Goal: Task Accomplishment & Management: Use online tool/utility

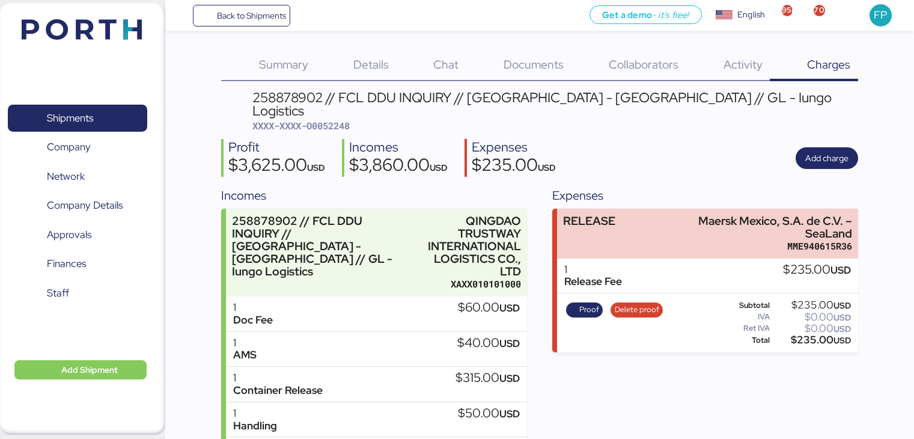
scroll to position [65, 0]
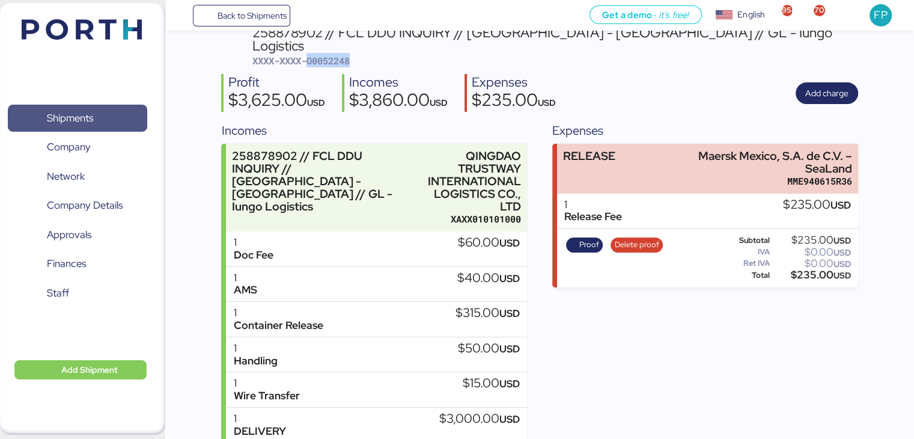
drag, startPoint x: 0, startPoint y: 0, endPoint x: 93, endPoint y: 108, distance: 142.0
click at [93, 109] on span "Shipments" at bounding box center [77, 117] width 129 height 17
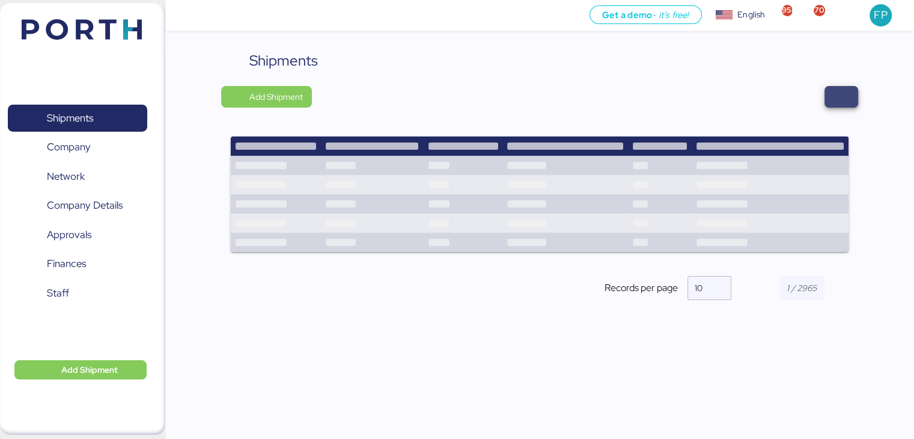
click at [837, 102] on span "button" at bounding box center [841, 96] width 14 height 17
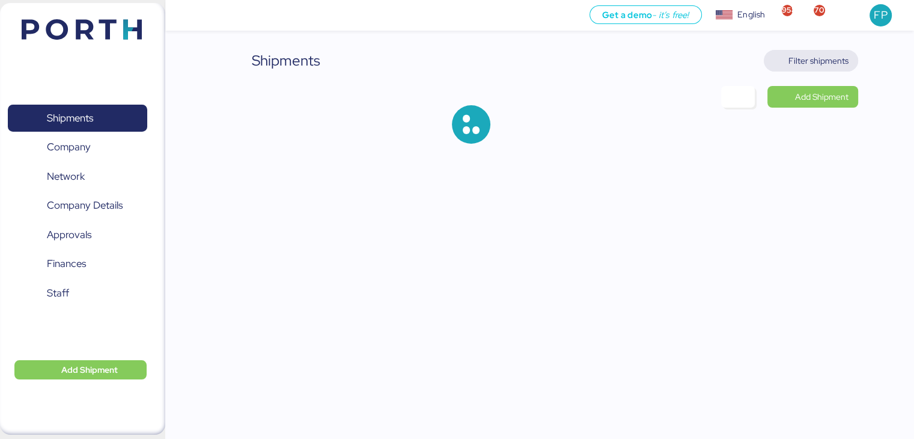
click at [821, 63] on span "Filter shipments" at bounding box center [819, 61] width 60 height 14
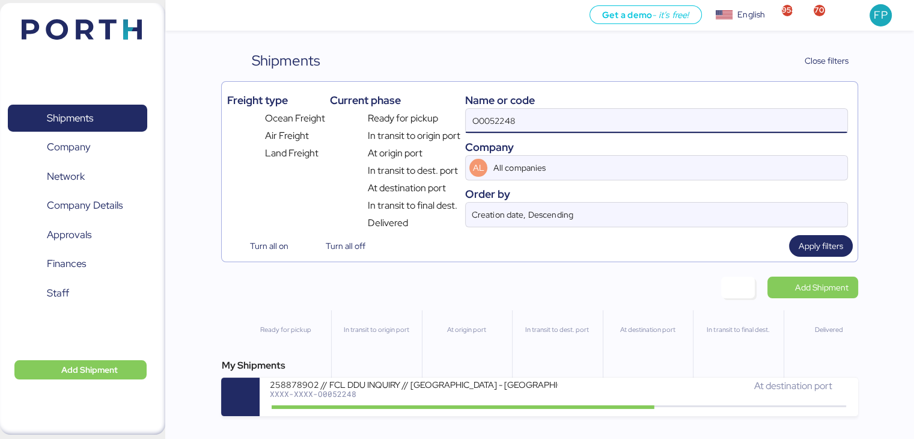
click at [491, 126] on input "O0052248" at bounding box center [656, 121] width 381 height 24
paste input "106"
type input "O0052106"
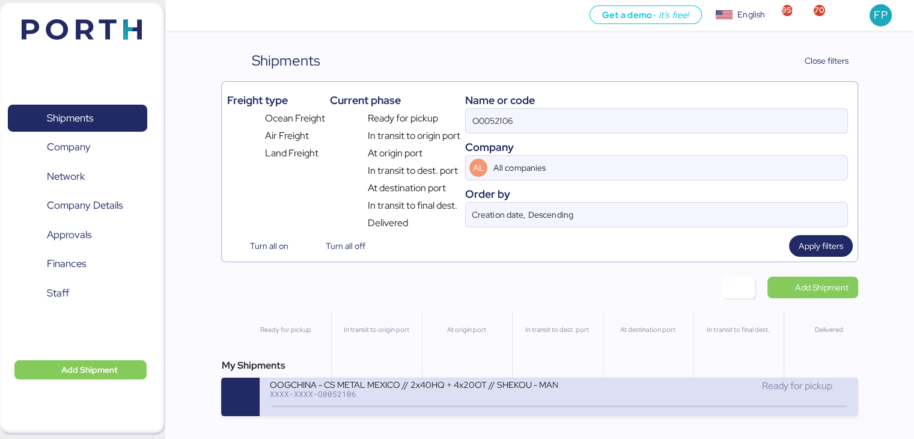
click at [391, 398] on div "XXXX-XXXX-O0052106" at bounding box center [413, 394] width 289 height 8
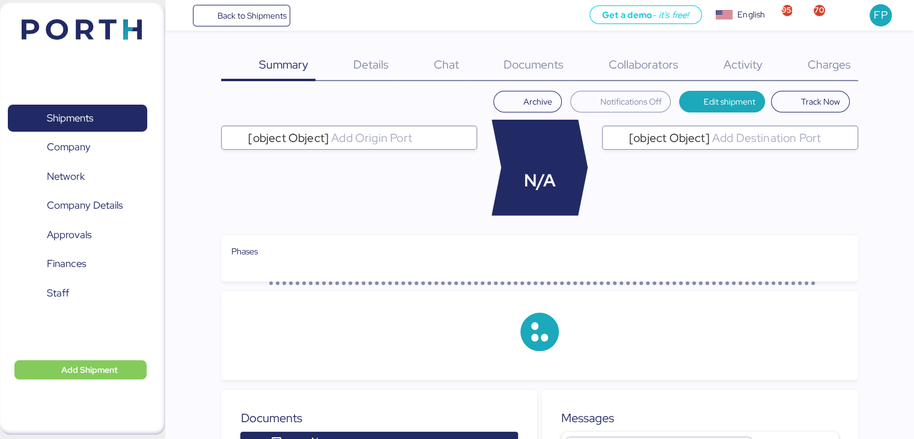
click at [818, 66] on span "Charges" at bounding box center [828, 65] width 43 height 16
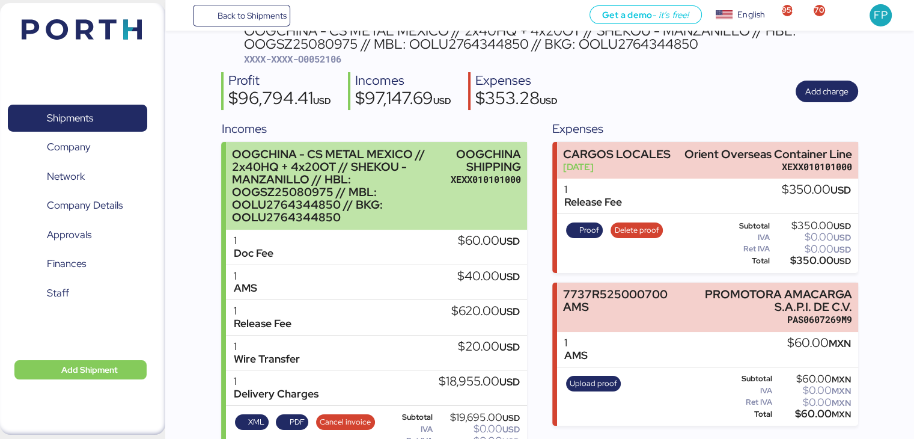
scroll to position [324, 0]
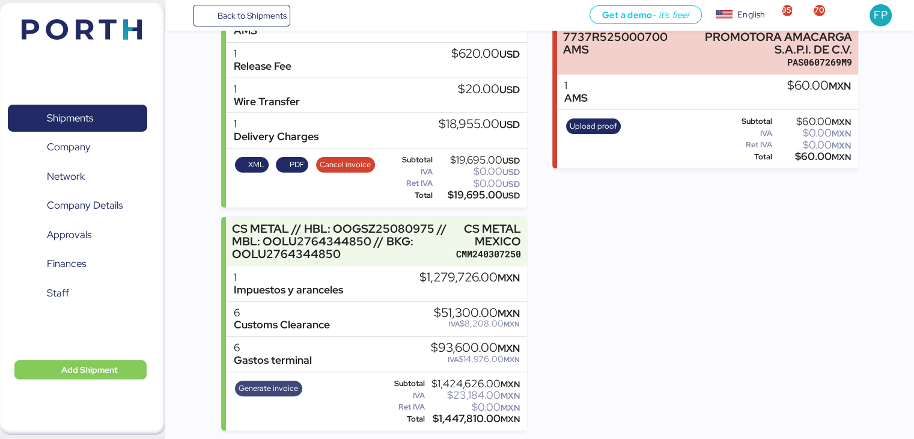
click at [269, 388] on span "Generate invoice" at bounding box center [269, 388] width 60 height 13
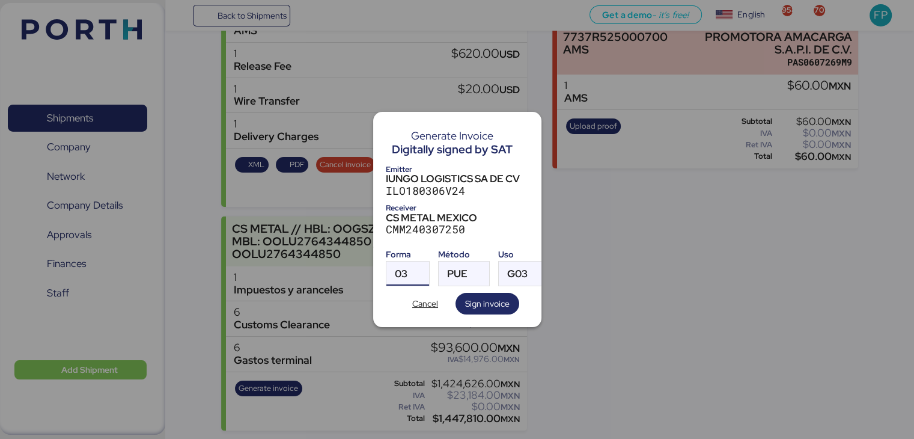
click at [397, 273] on span "03" at bounding box center [401, 274] width 13 height 10
click at [353, 248] on div at bounding box center [457, 219] width 914 height 439
click at [438, 299] on span "Cancel" at bounding box center [425, 303] width 26 height 14
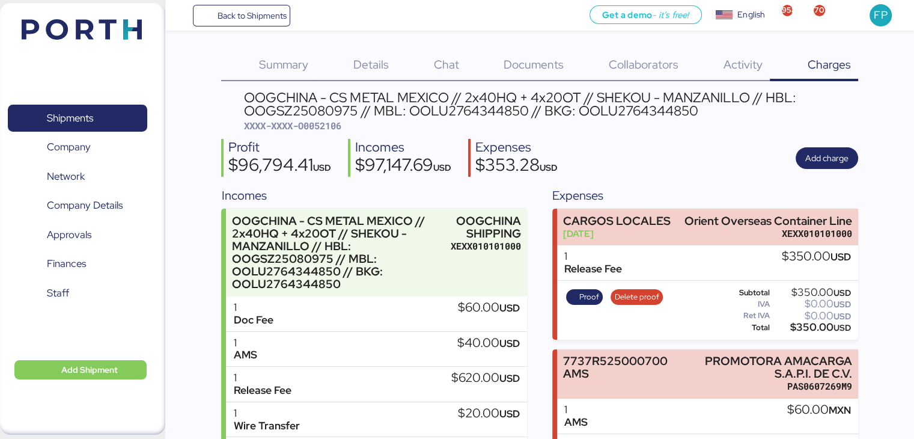
scroll to position [324, 0]
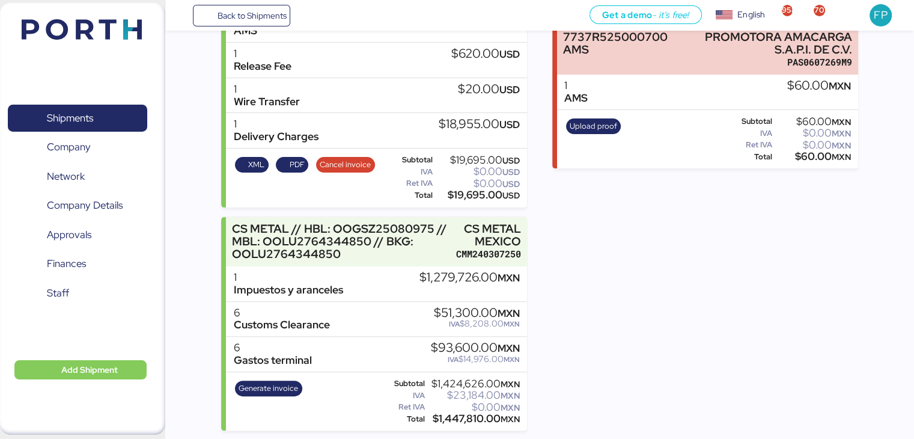
click at [401, 271] on div "1 Impuestos y aranceles $1,279,726.00 MXN" at bounding box center [376, 283] width 301 height 35
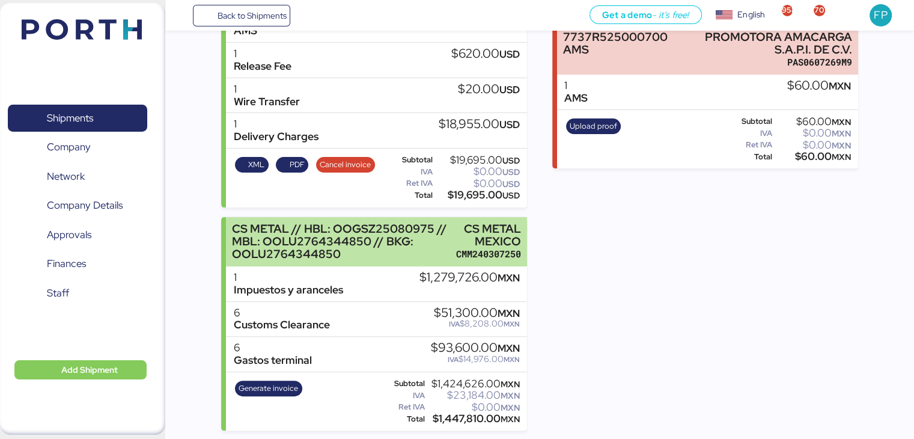
click at [405, 260] on div "CS METAL // HBL: OOGSZ25080975 // MBL: OOLU2764344850 // BKG: OOLU2764344850 CS…" at bounding box center [376, 242] width 301 height 50
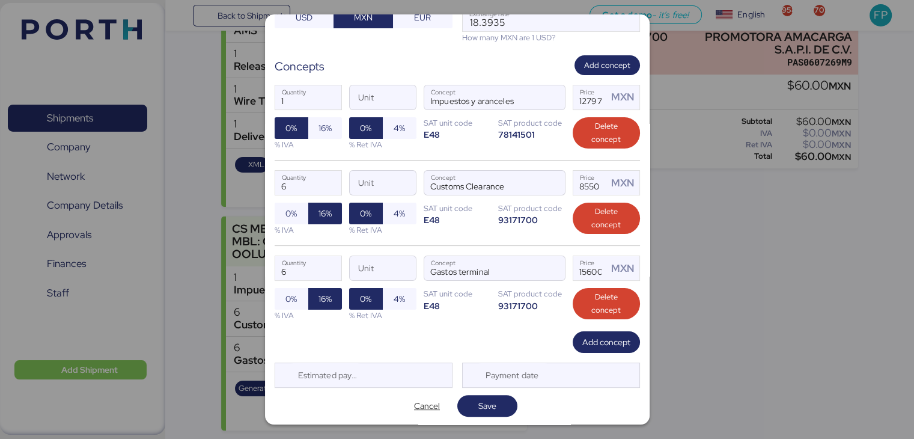
scroll to position [196, 0]
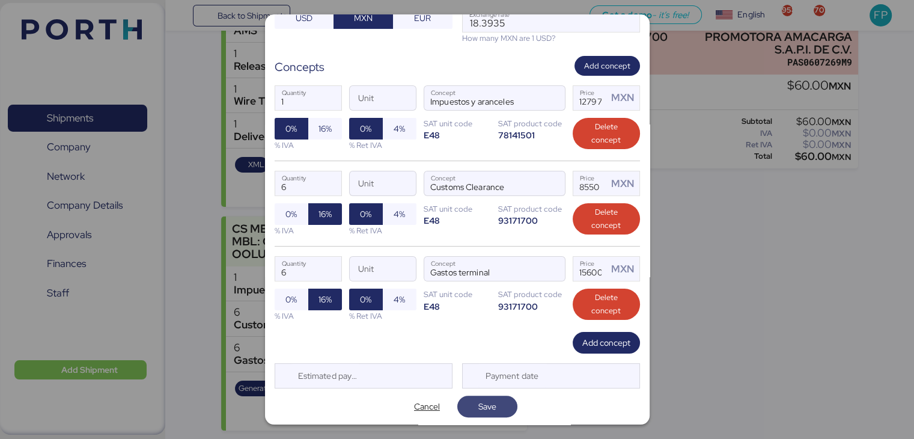
click at [475, 396] on span "Save" at bounding box center [488, 407] width 60 height 22
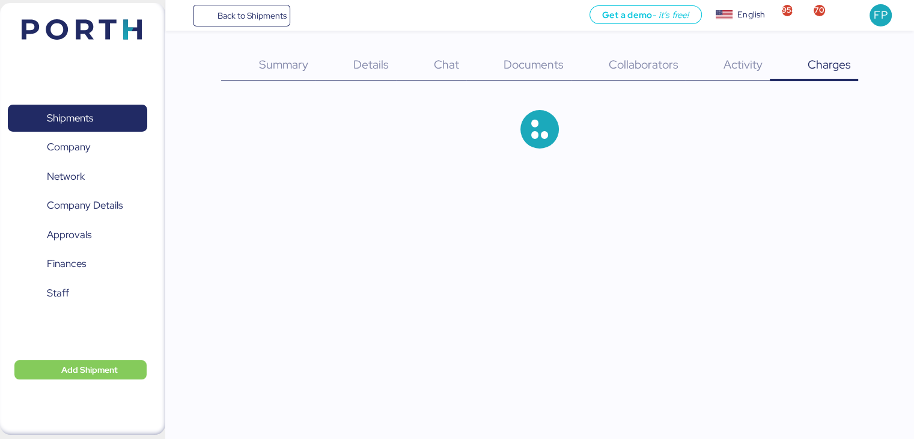
scroll to position [324, 0]
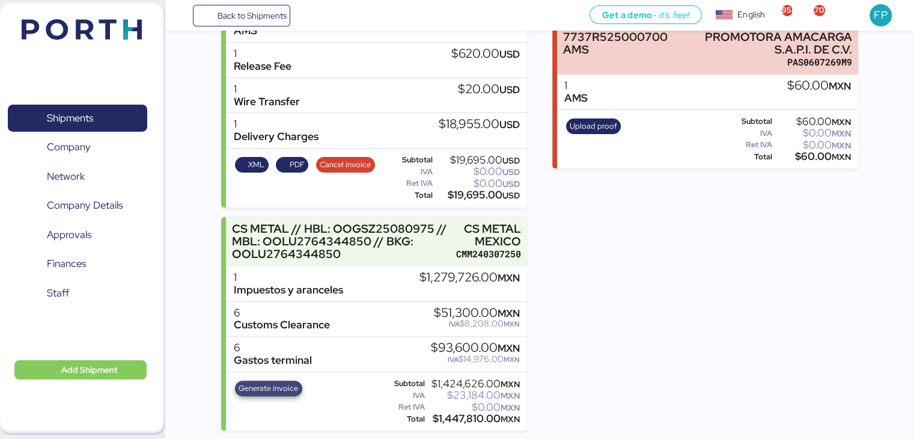
click at [279, 387] on span "Generate invoice" at bounding box center [269, 388] width 60 height 13
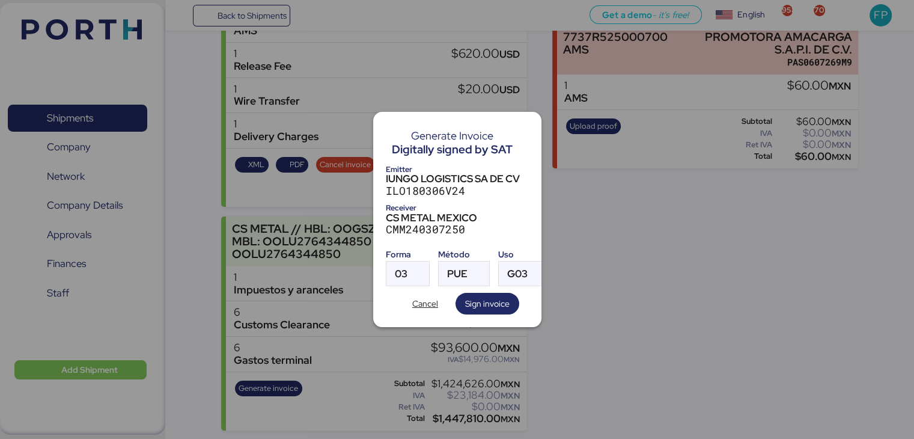
click at [406, 254] on div "Forma" at bounding box center [408, 254] width 44 height 13
click at [408, 262] on div at bounding box center [419, 274] width 22 height 24
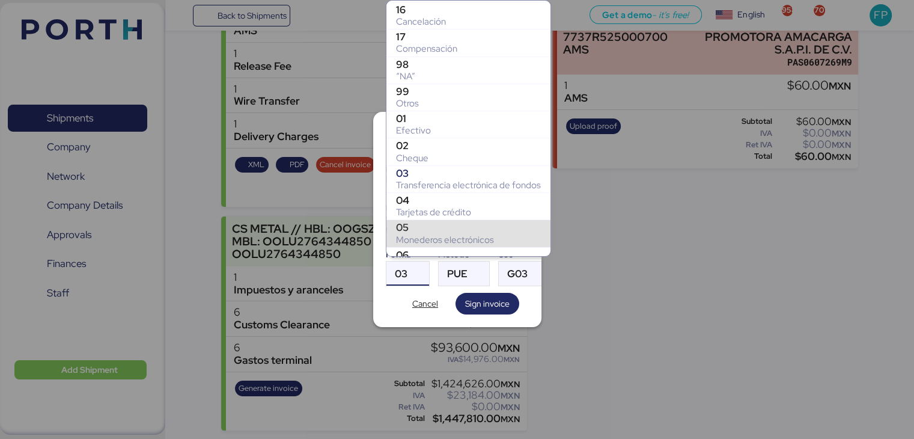
scroll to position [156, 0]
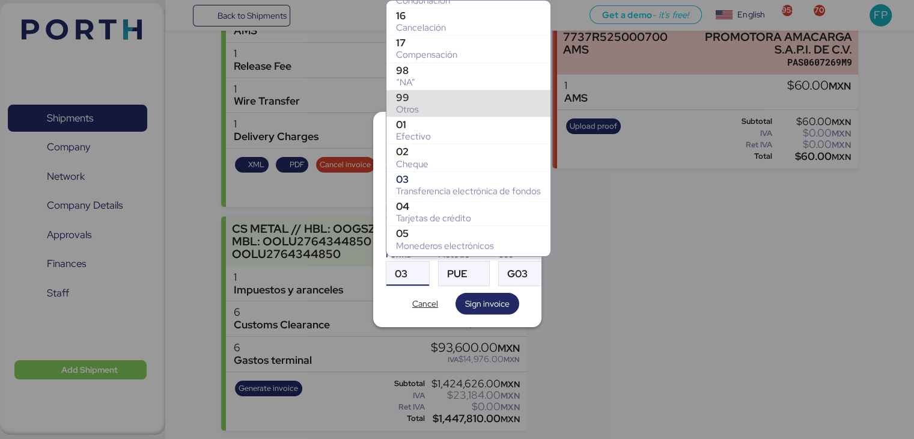
click at [415, 93] on div "99" at bounding box center [468, 97] width 145 height 12
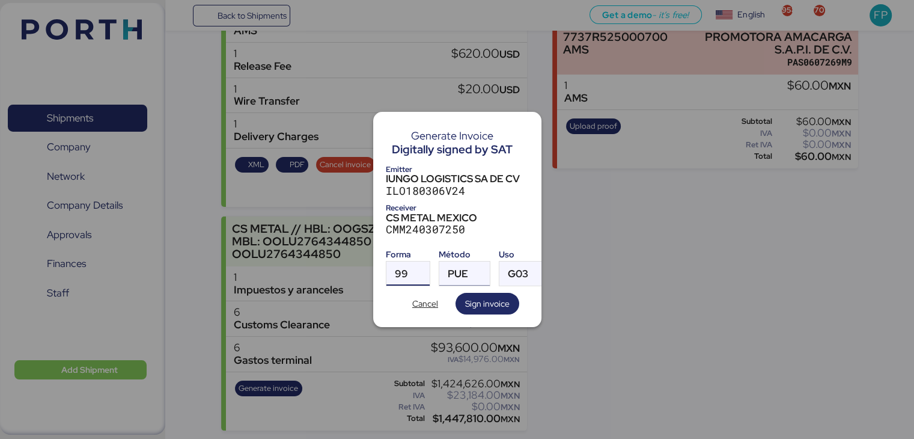
click at [462, 262] on div "PUE" at bounding box center [458, 274] width 20 height 24
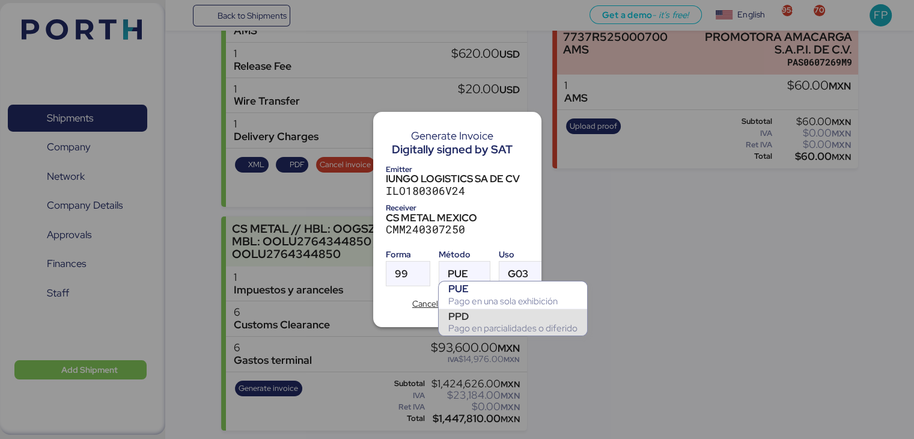
click at [485, 313] on div "PPD" at bounding box center [513, 316] width 129 height 12
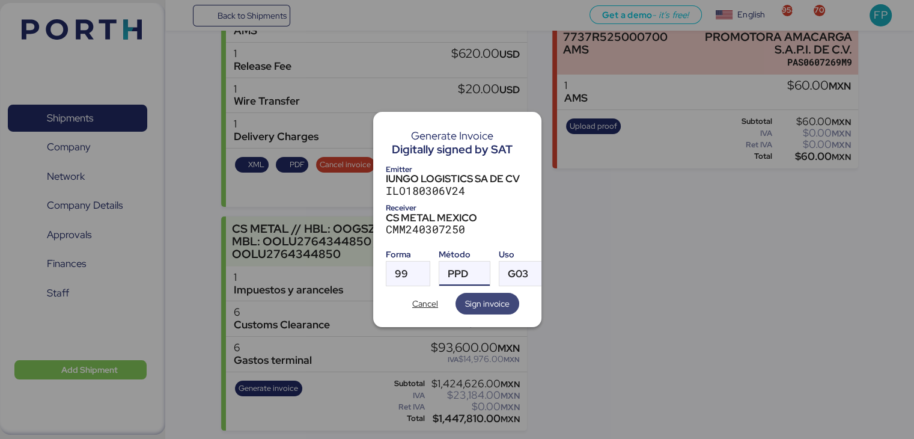
click at [480, 293] on span "Sign invoice" at bounding box center [488, 304] width 64 height 22
